Goal: Task Accomplishment & Management: Manage account settings

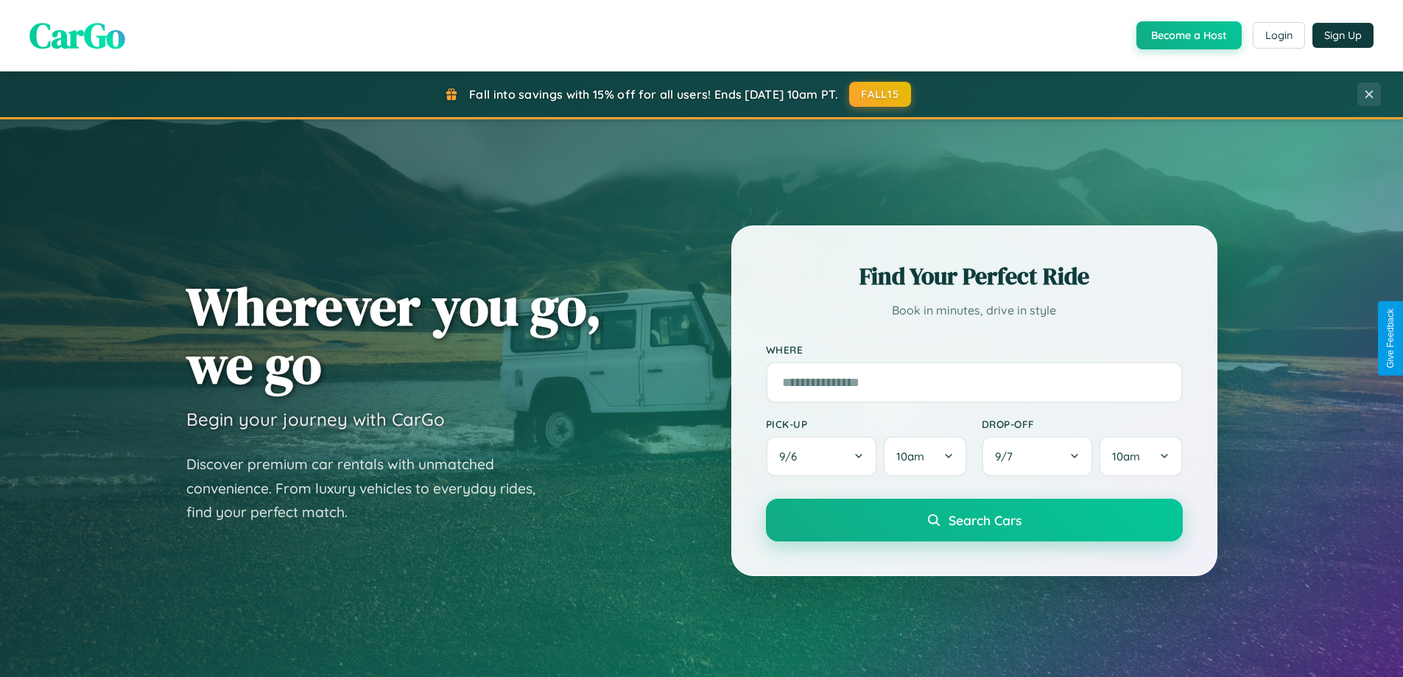
scroll to position [1014, 0]
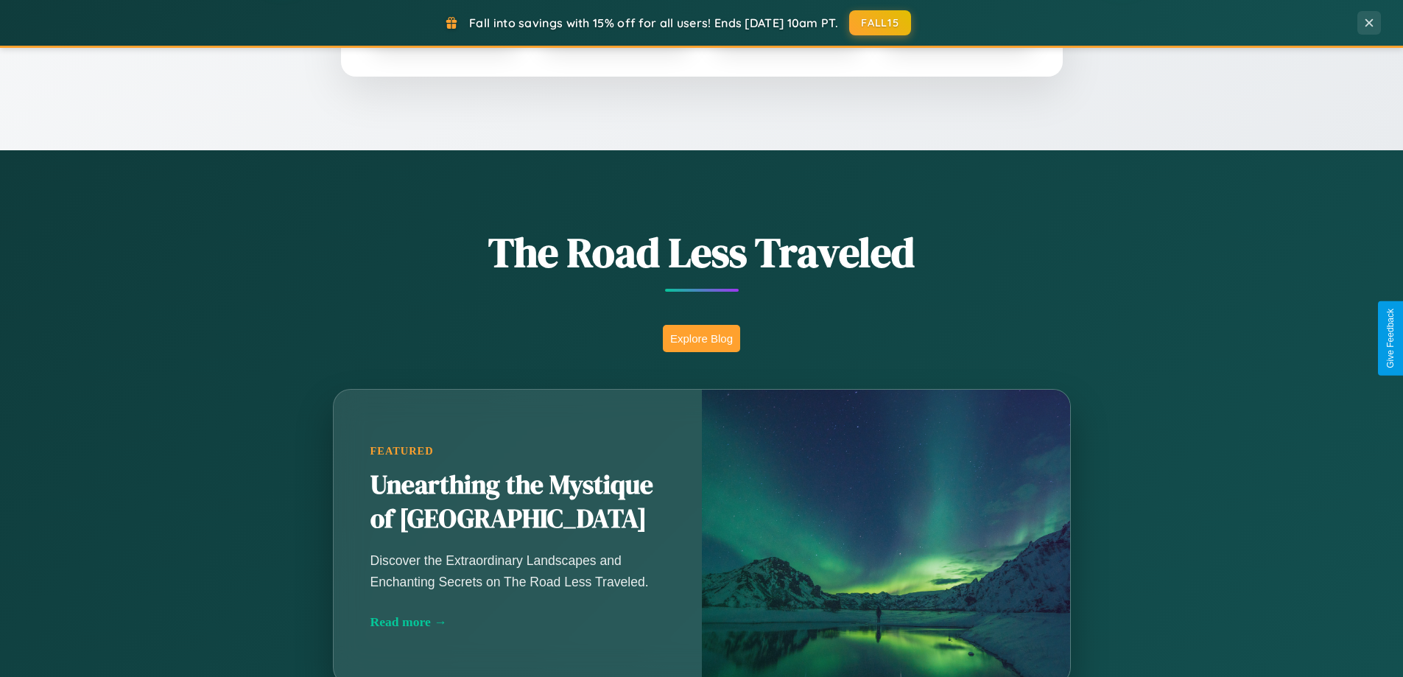
click at [701, 338] on button "Explore Blog" at bounding box center [701, 338] width 77 height 27
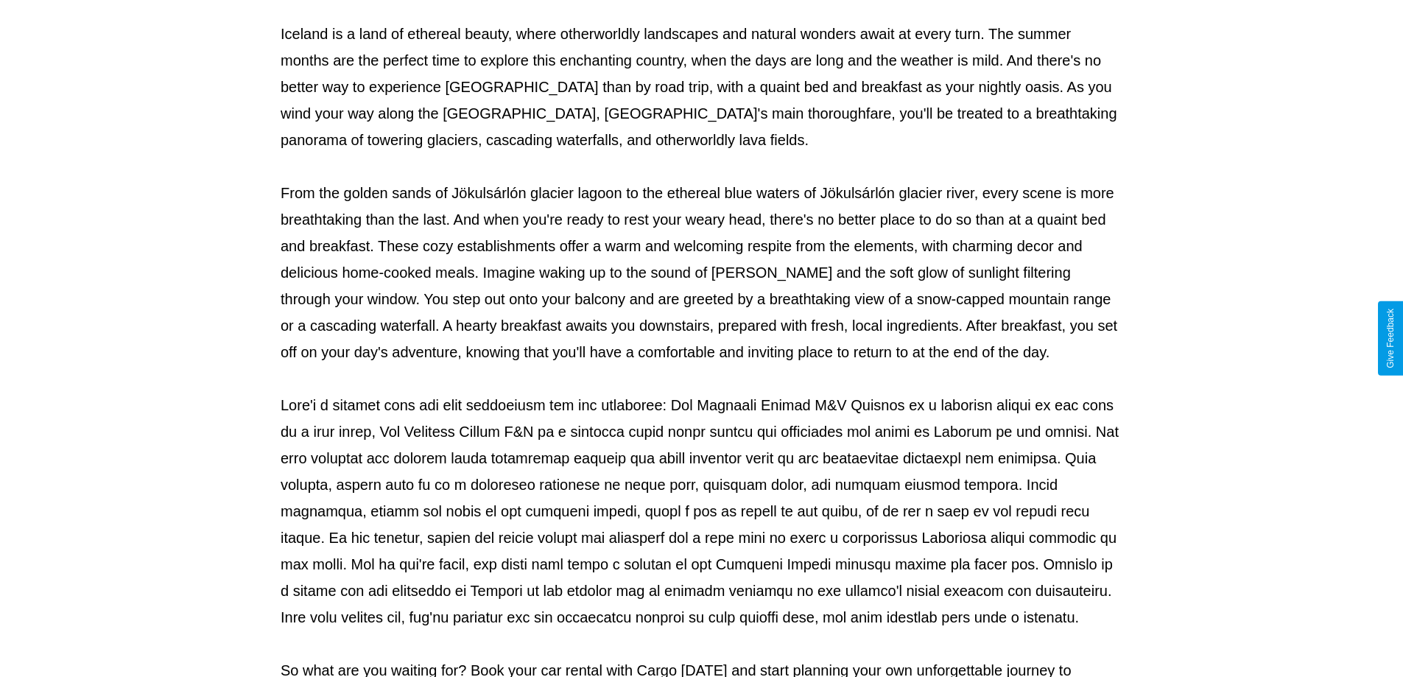
scroll to position [477, 0]
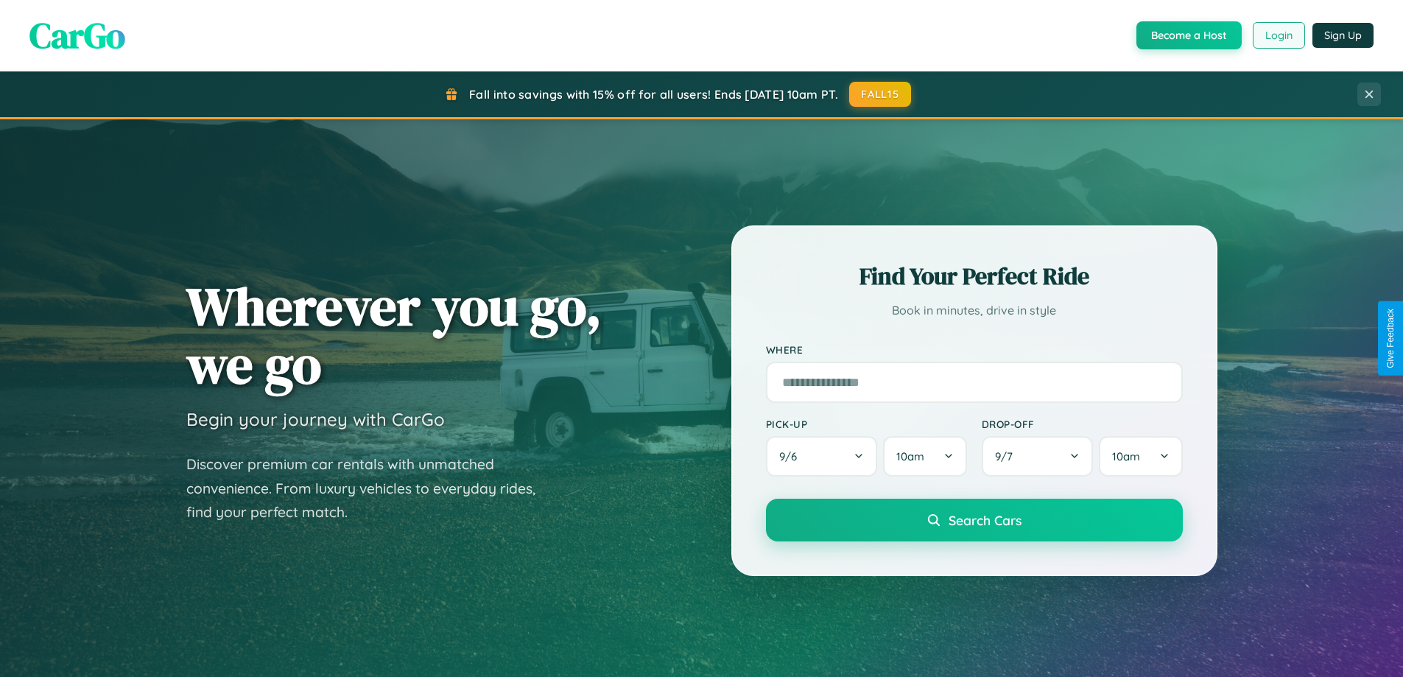
click at [1278, 35] on button "Login" at bounding box center [1279, 35] width 52 height 27
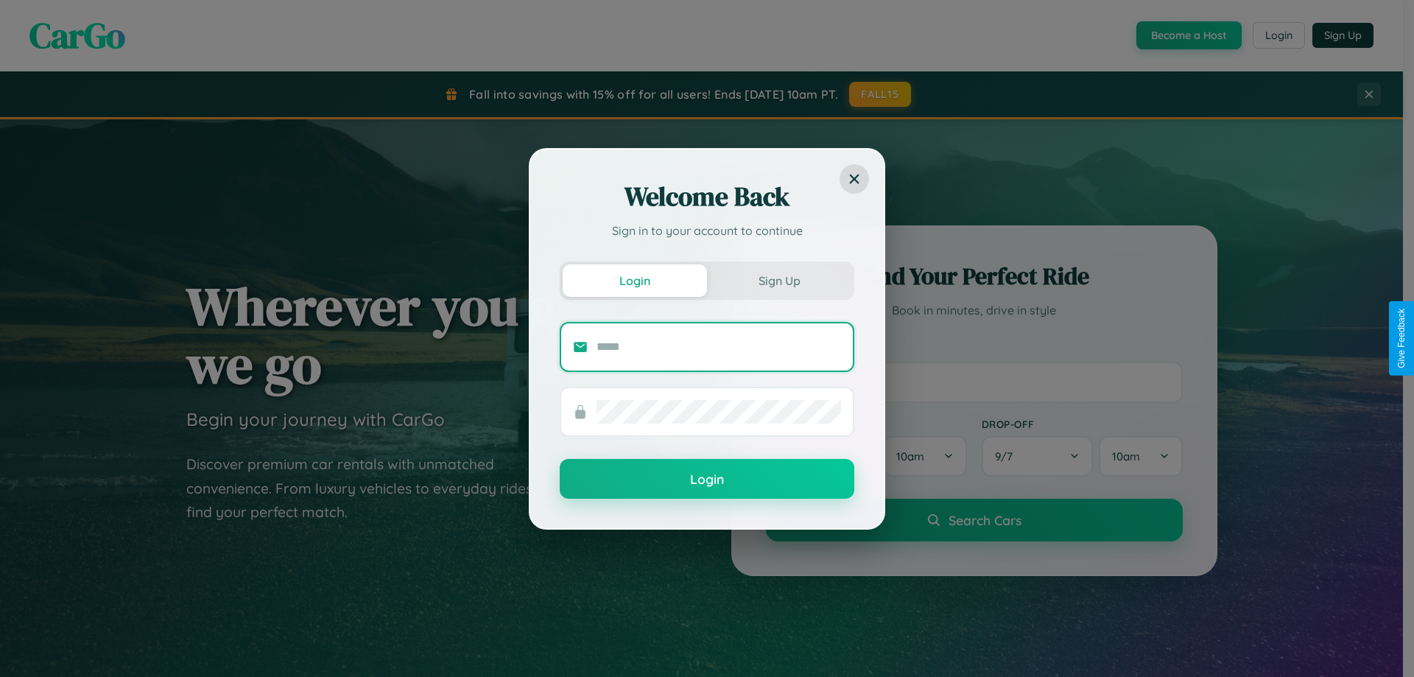
click at [719, 346] on input "text" at bounding box center [719, 347] width 245 height 24
type input "**********"
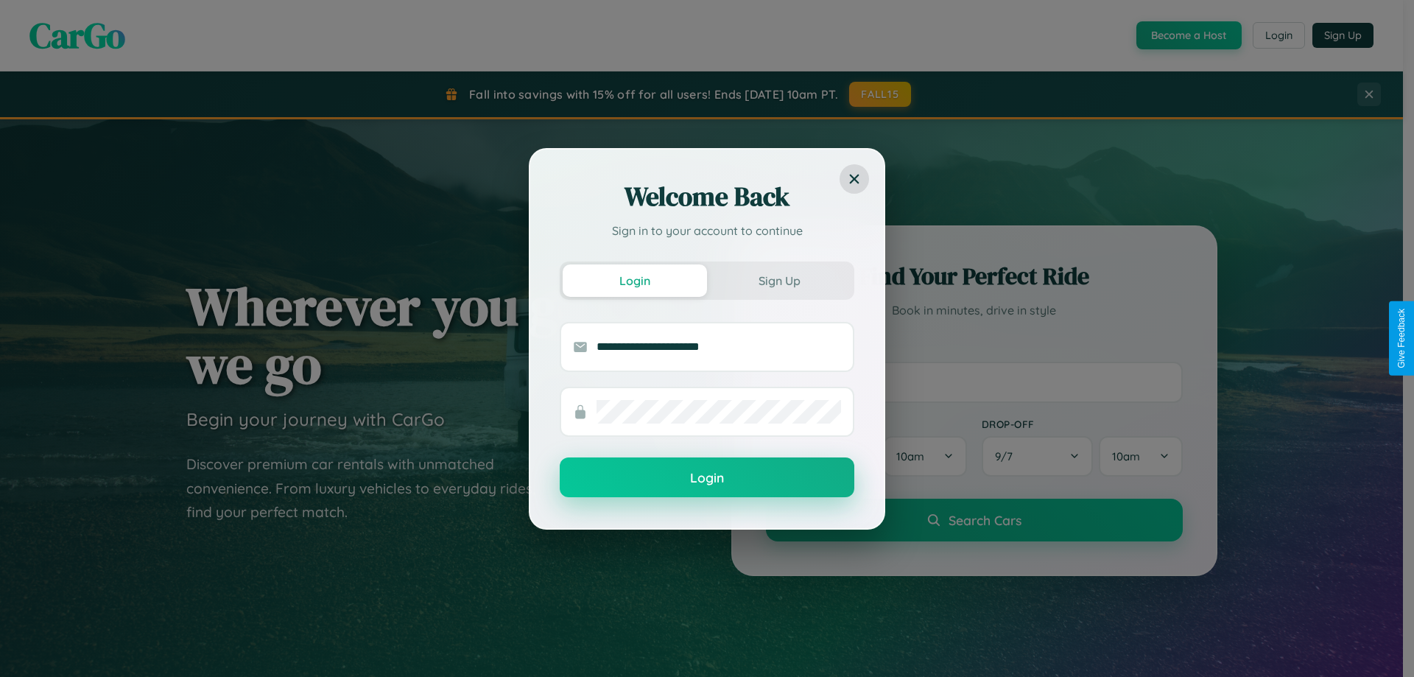
click at [707, 478] on button "Login" at bounding box center [707, 477] width 295 height 40
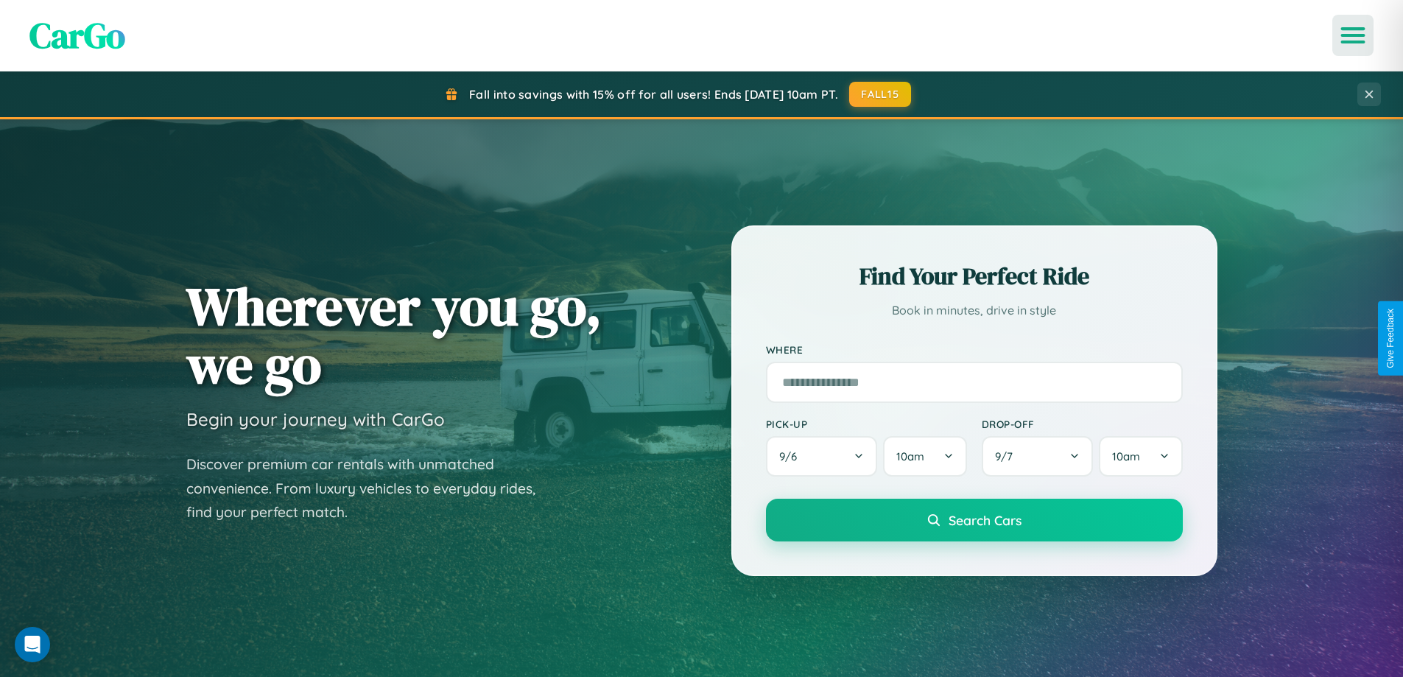
click at [1353, 35] on icon "Open menu" at bounding box center [1353, 35] width 21 height 13
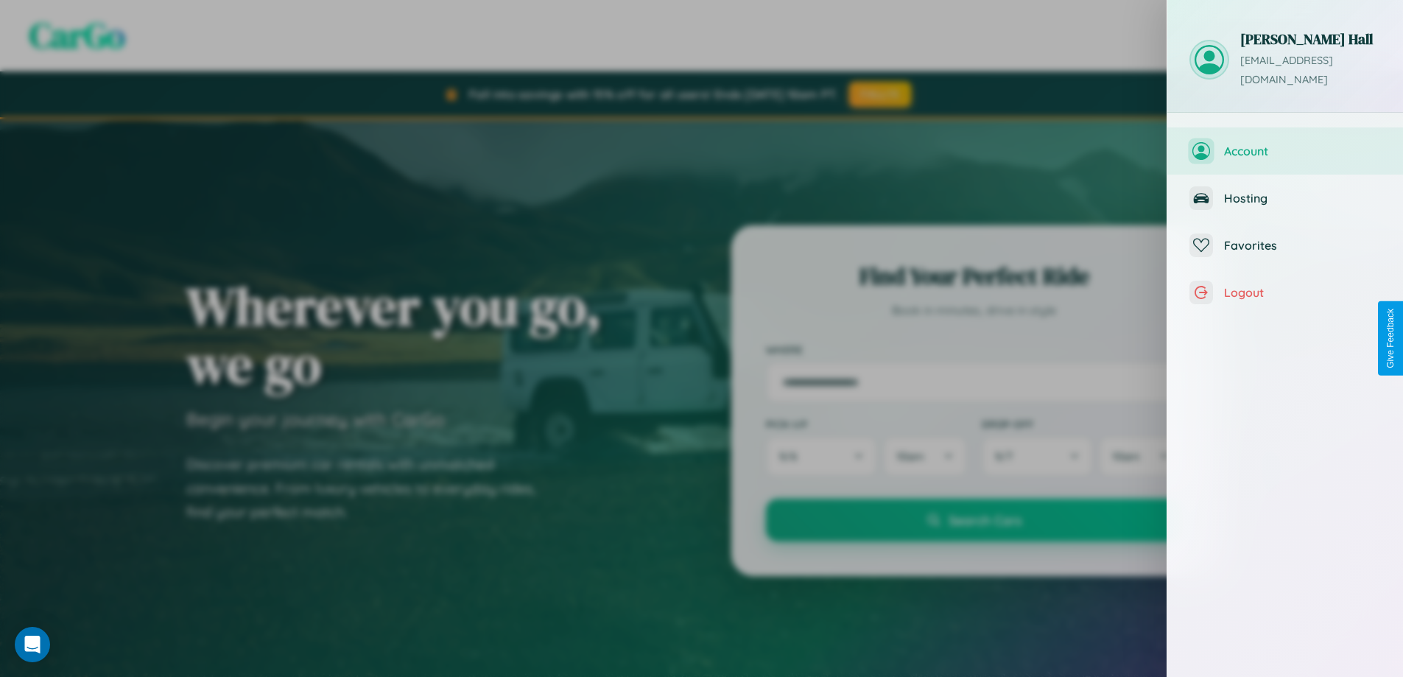
click at [1286, 144] on span "Account" at bounding box center [1302, 151] width 157 height 15
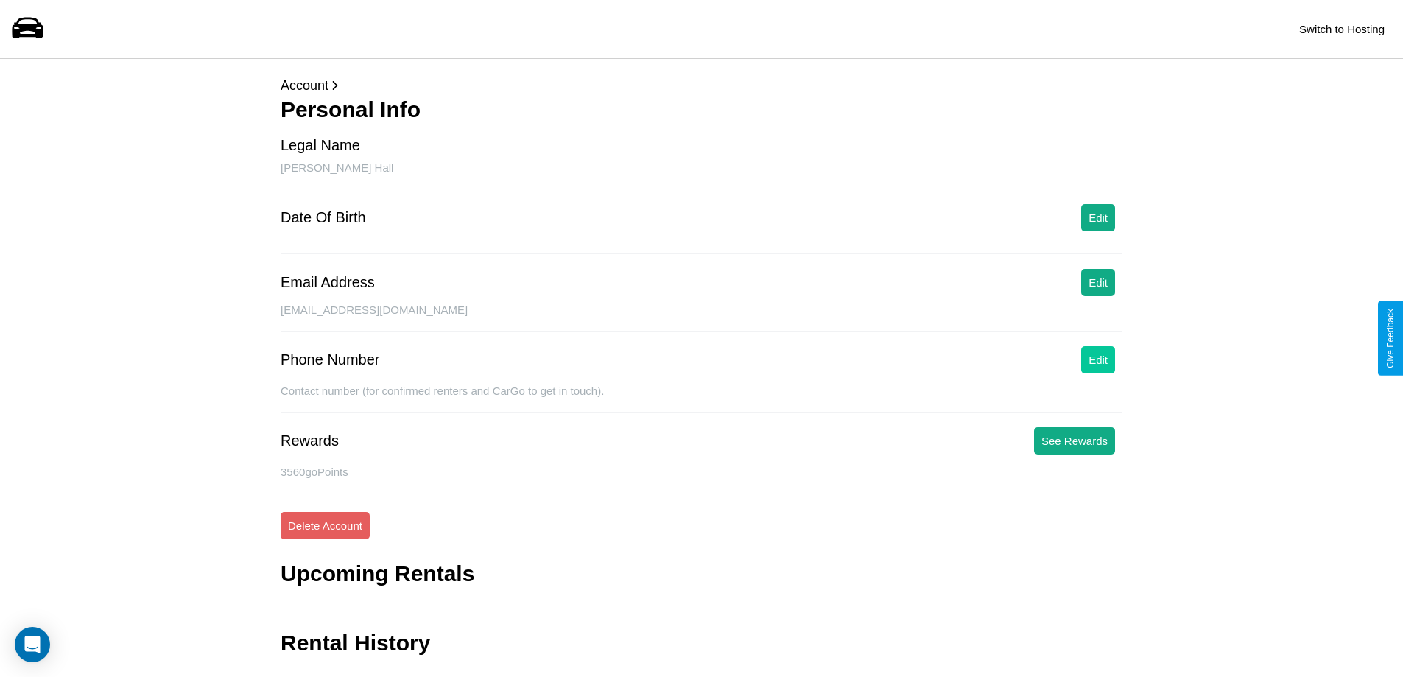
click at [1098, 360] on button "Edit" at bounding box center [1098, 359] width 34 height 27
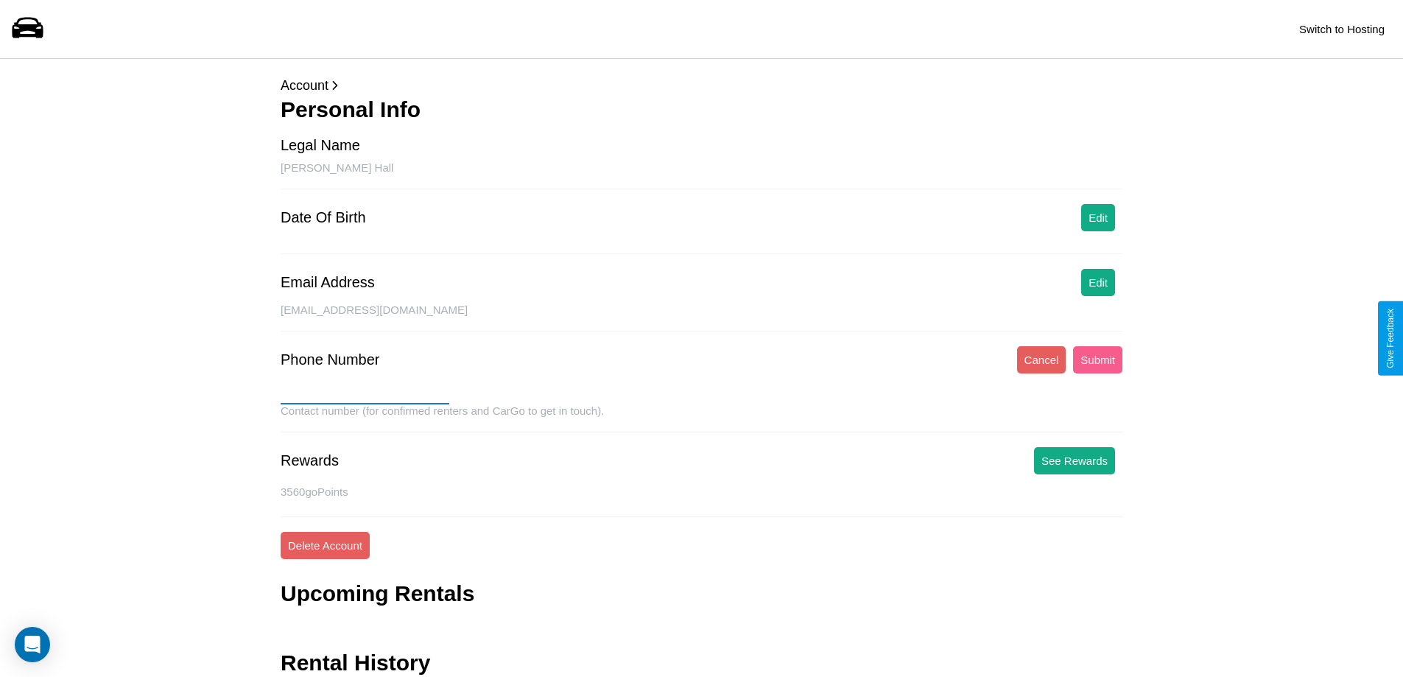
click at [365, 393] on input "text" at bounding box center [365, 393] width 169 height 24
type input "**********"
click at [1098, 360] on button "Submit" at bounding box center [1097, 359] width 49 height 27
